Goal: Find specific page/section: Find specific page/section

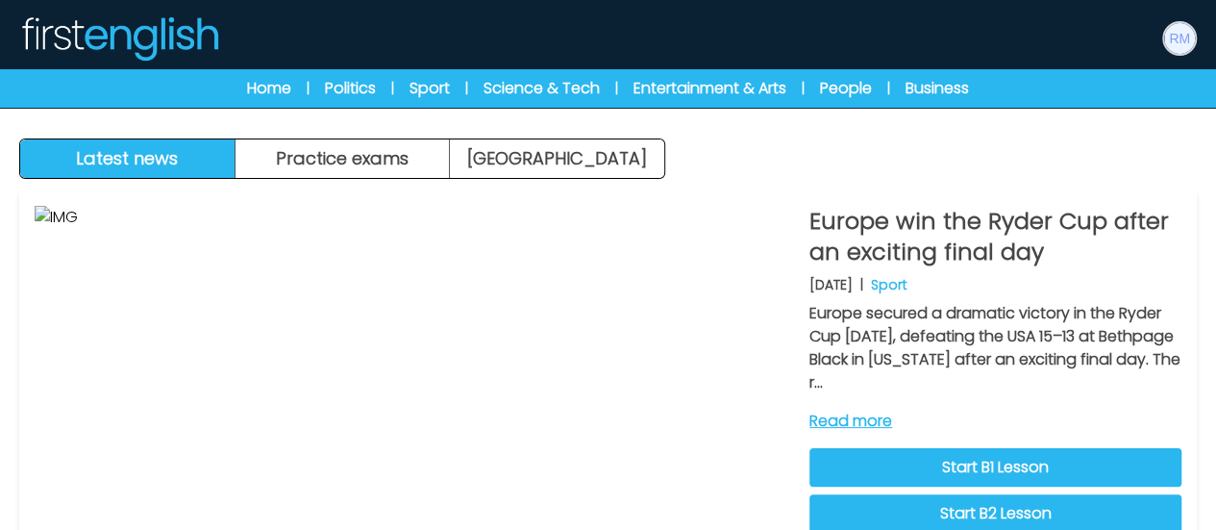
click at [1187, 36] on img at bounding box center [1179, 38] width 31 height 31
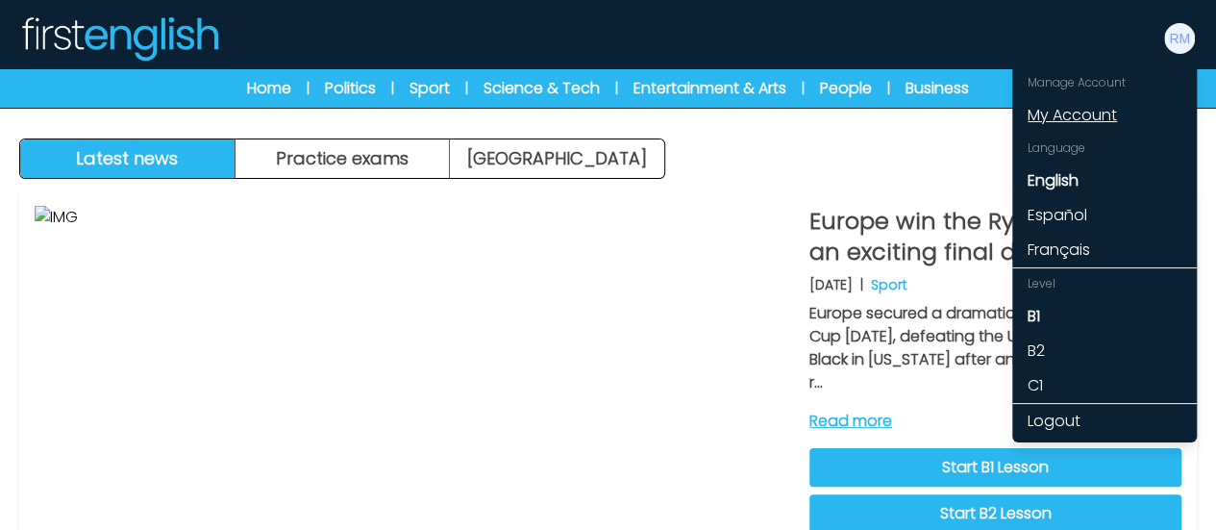
click at [1088, 116] on link "My Account" at bounding box center [1104, 115] width 185 height 35
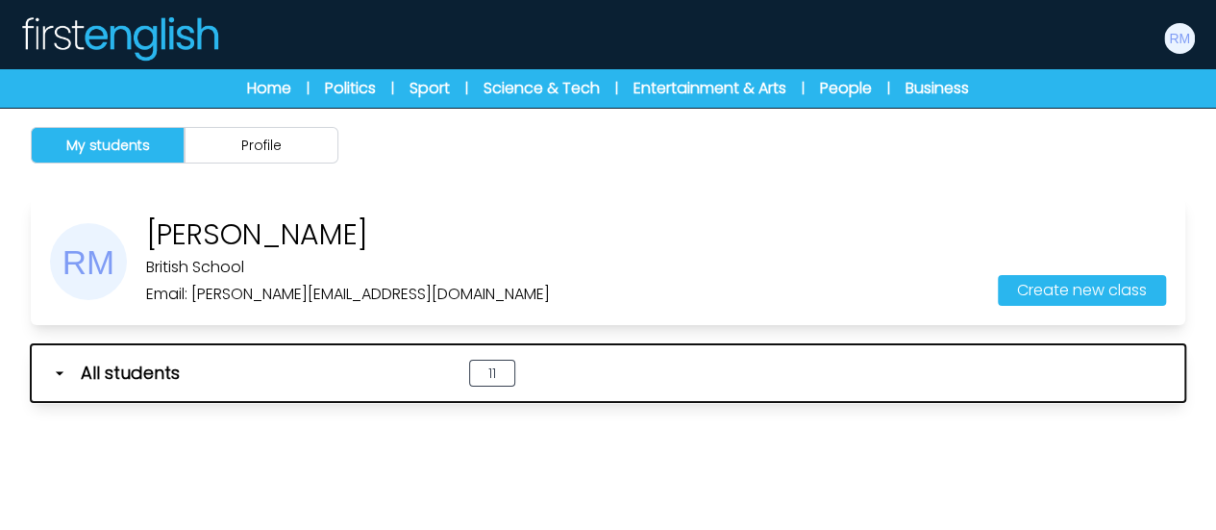
click at [56, 376] on icon "button" at bounding box center [59, 372] width 19 height 19
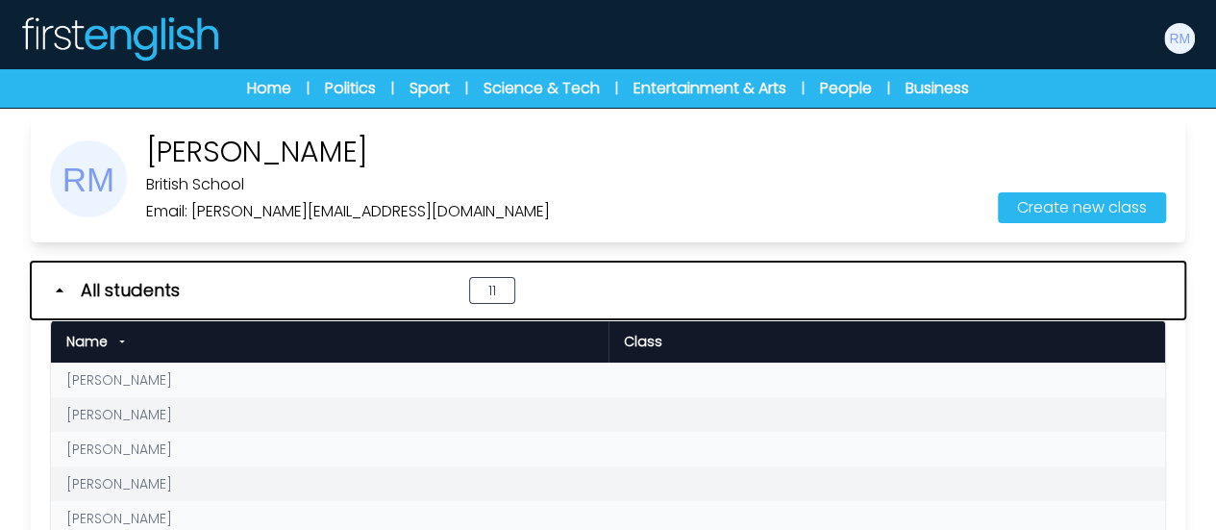
scroll to position [192, 0]
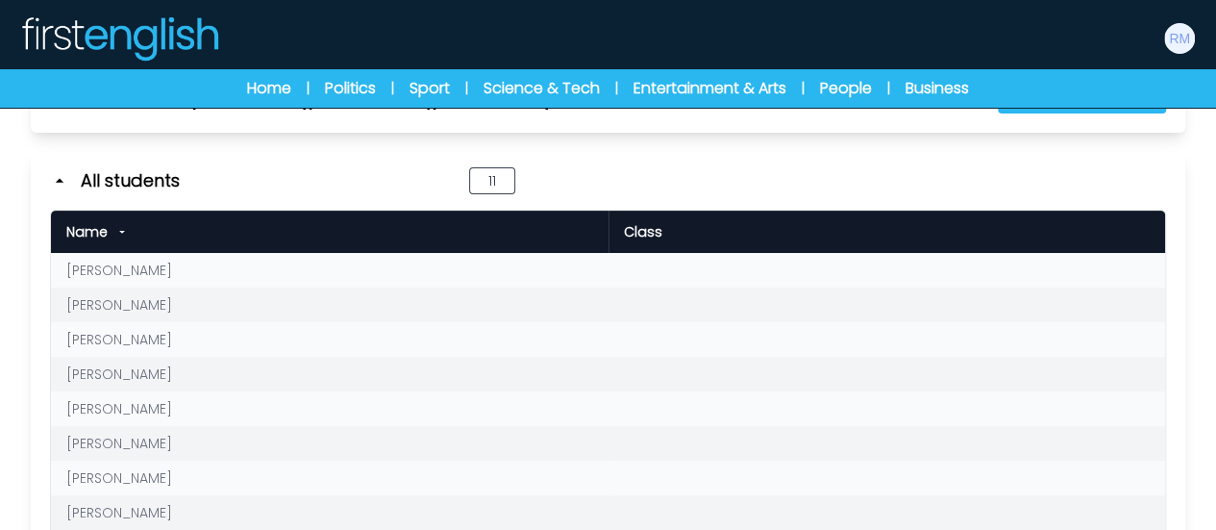
click at [172, 268] on link "Alessandro Miorandi" at bounding box center [119, 269] width 106 height 19
click at [172, 268] on link "[PERSON_NAME]" at bounding box center [119, 269] width 106 height 19
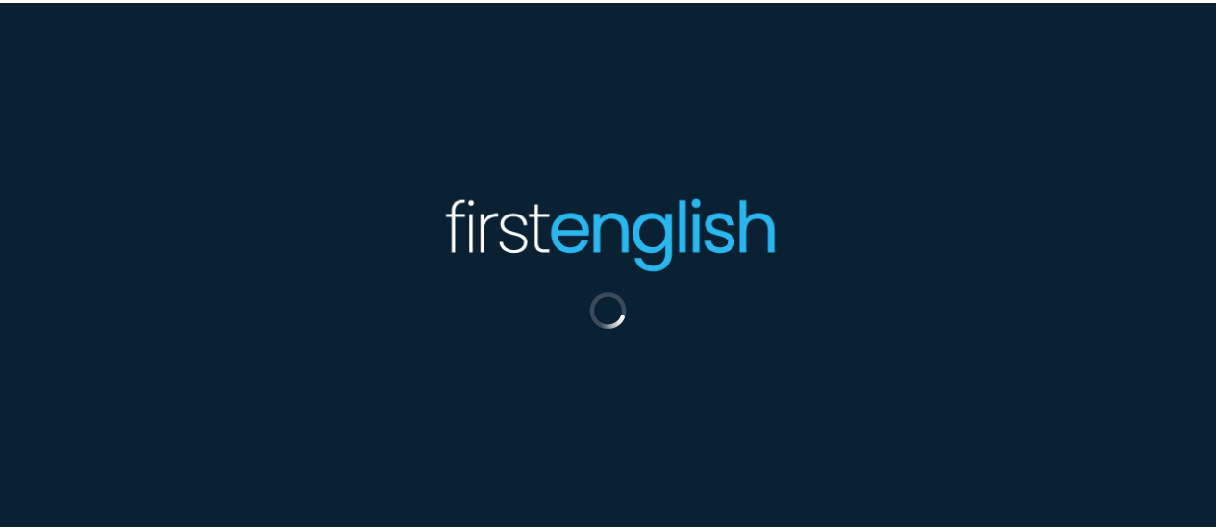
scroll to position [108, 0]
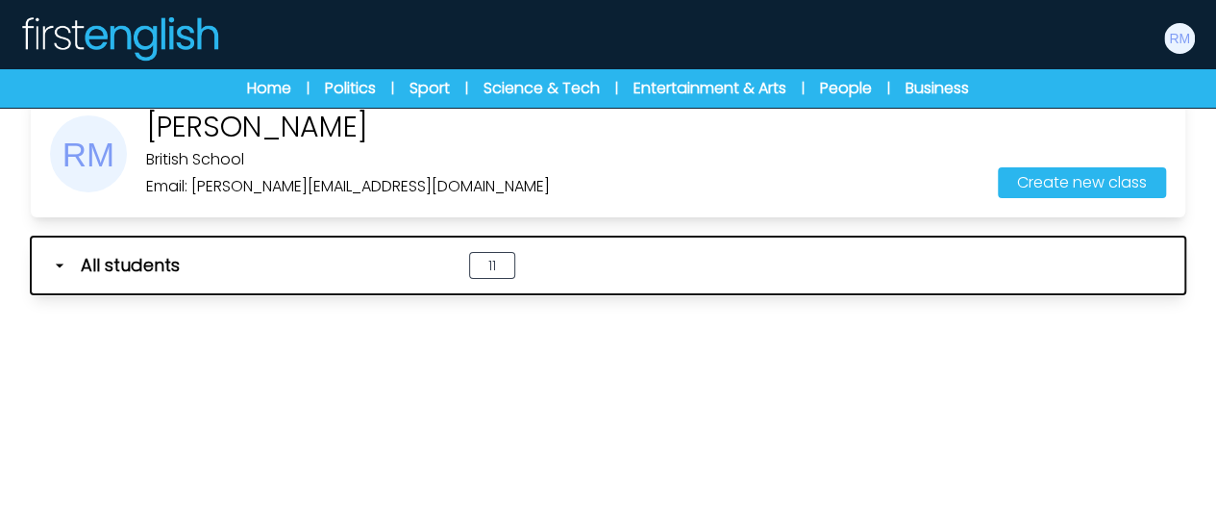
click at [63, 270] on icon "button" at bounding box center [59, 265] width 19 height 19
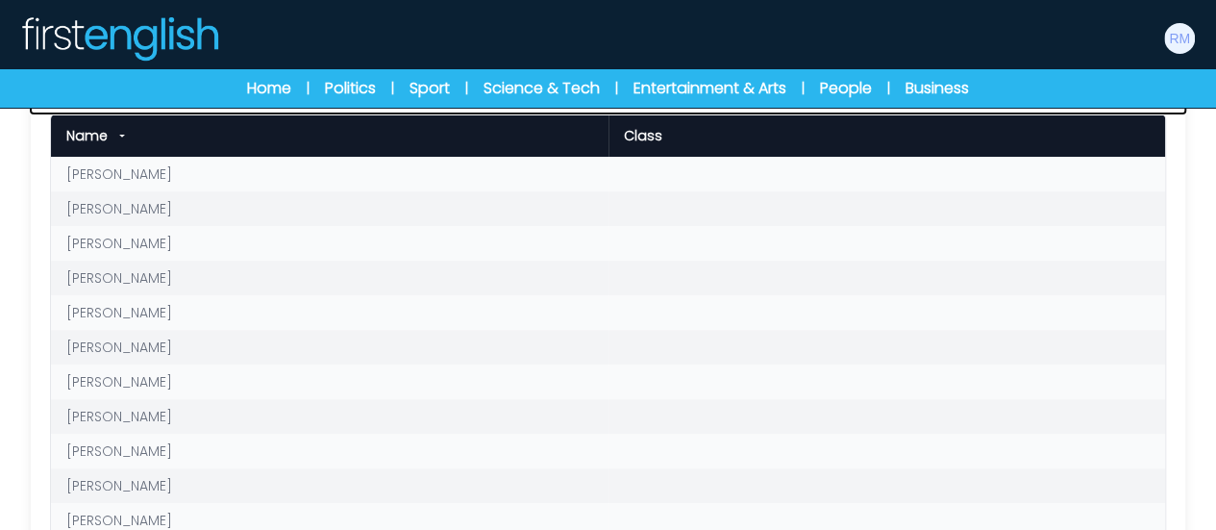
scroll to position [341, 0]
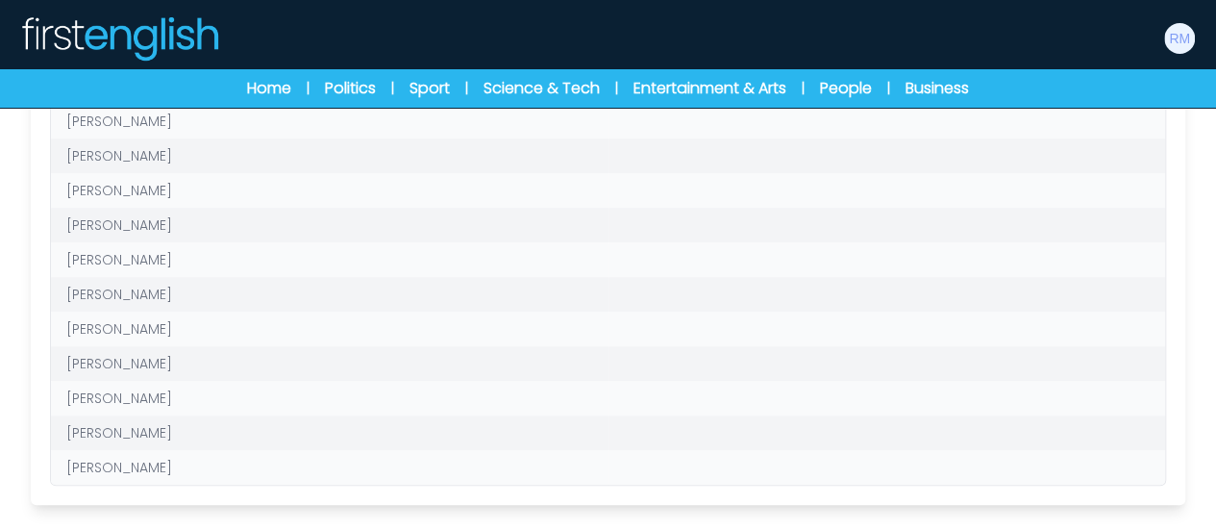
click at [172, 327] on link "[PERSON_NAME]" at bounding box center [119, 328] width 106 height 19
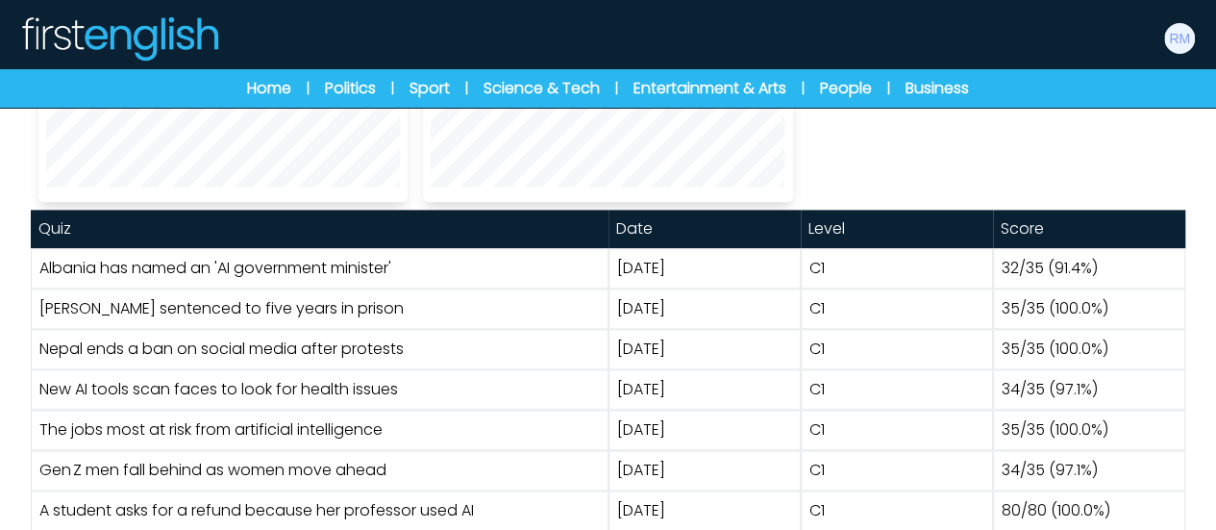
scroll to position [1142, 0]
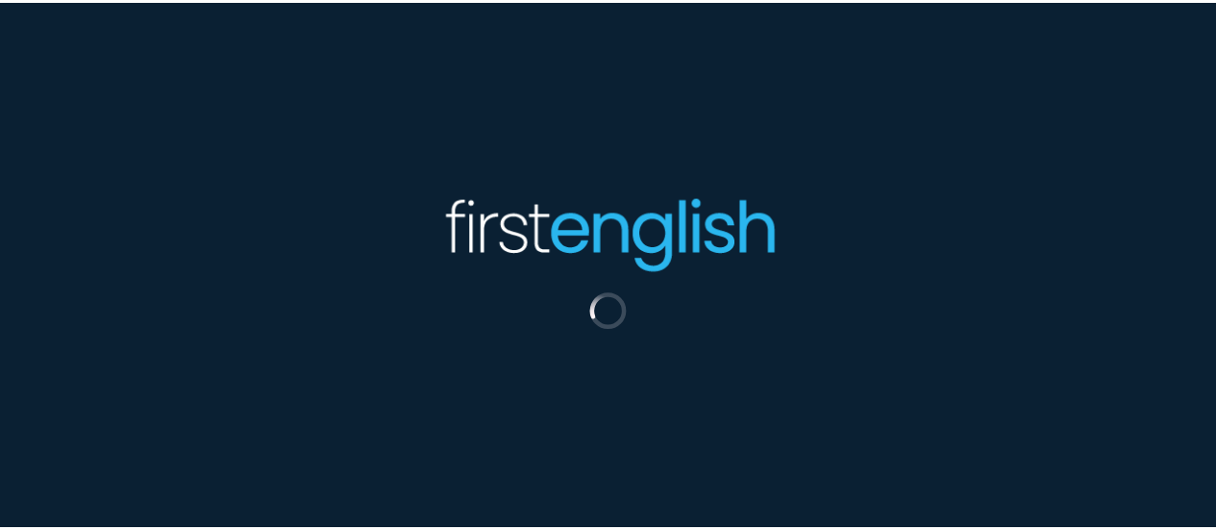
scroll to position [108, 0]
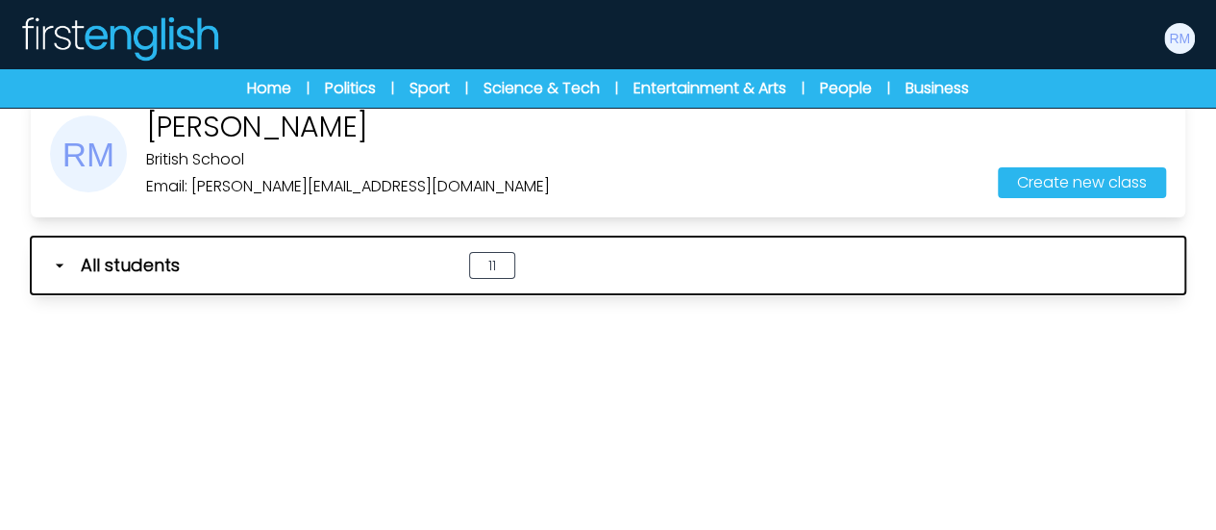
click at [142, 272] on span "All students" at bounding box center [130, 265] width 99 height 27
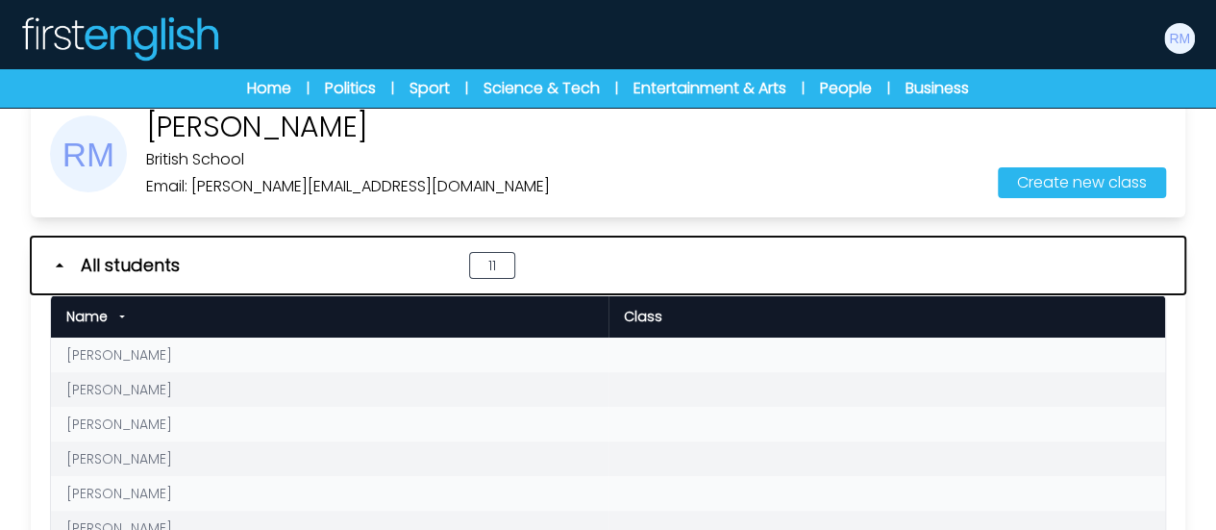
scroll to position [341, 0]
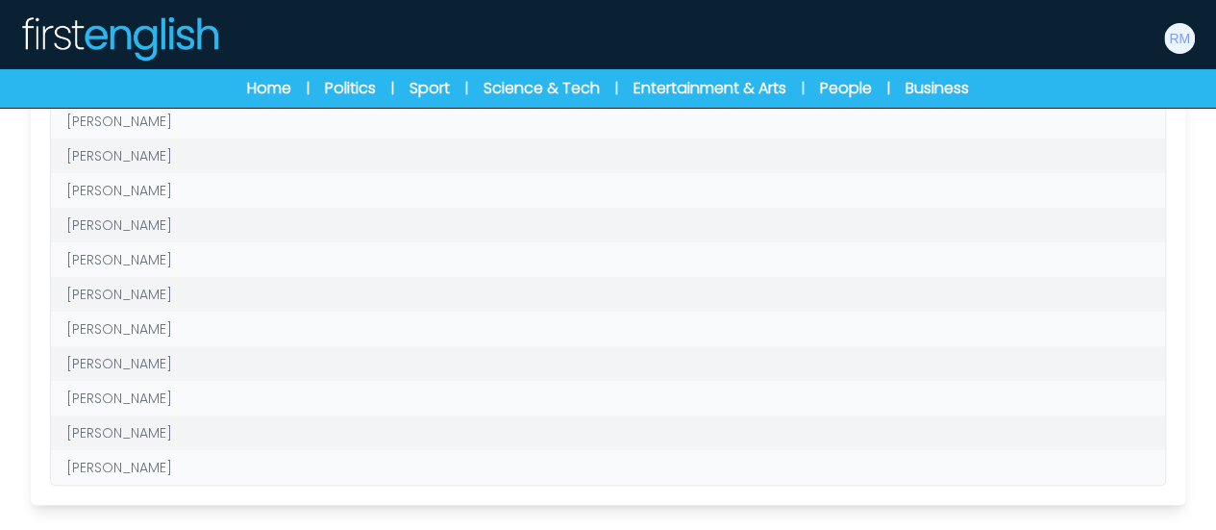
click at [142, 216] on link "[PERSON_NAME]" at bounding box center [119, 224] width 106 height 19
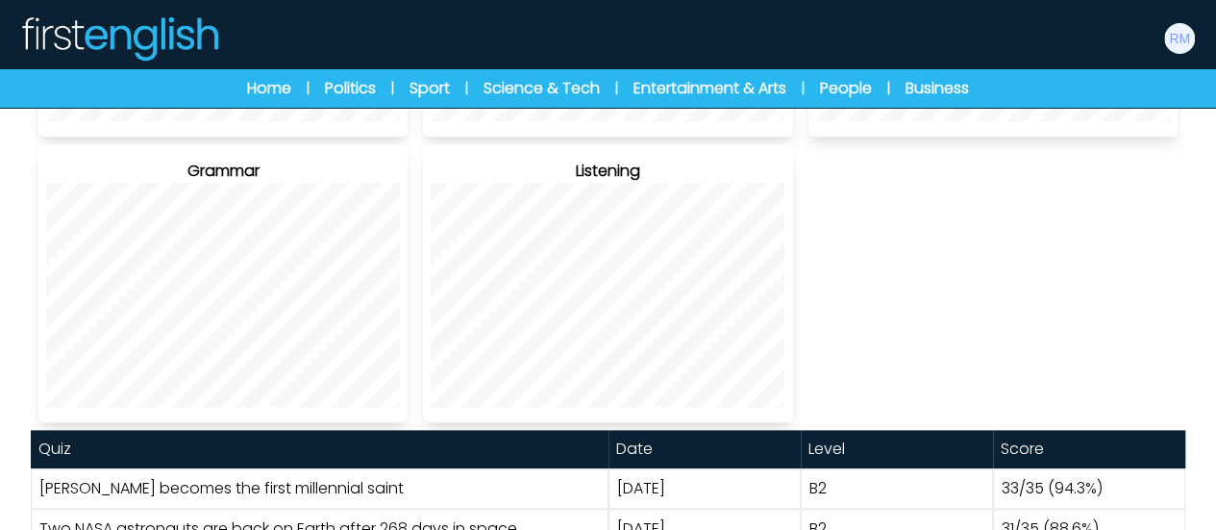
scroll to position [923, 0]
